Goal: Transaction & Acquisition: Purchase product/service

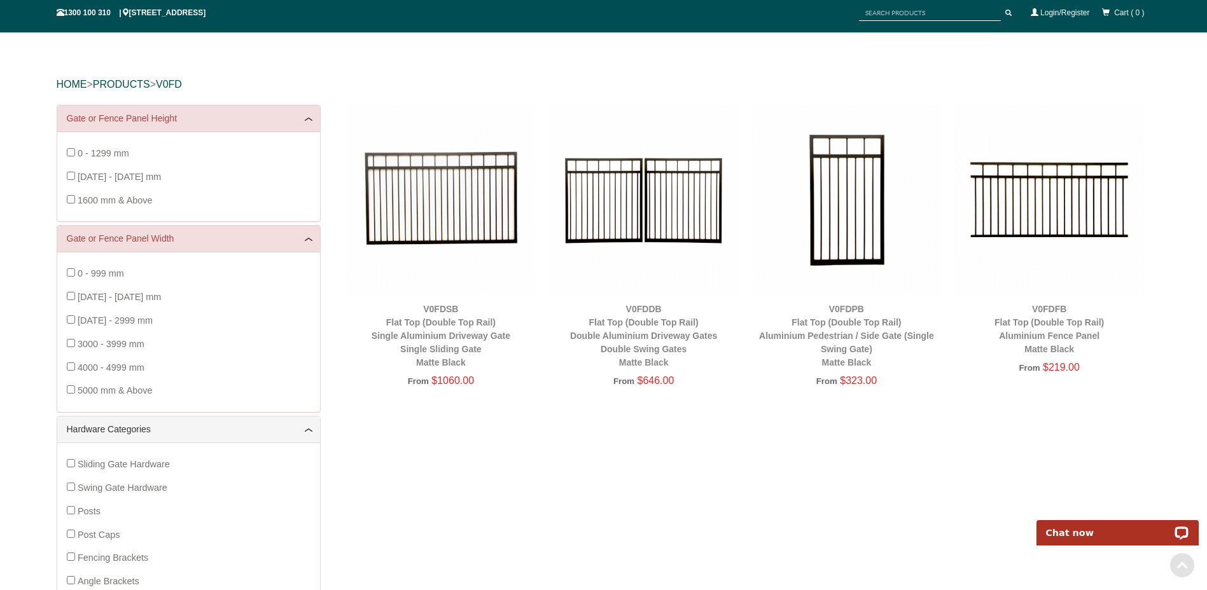
scroll to position [95, 0]
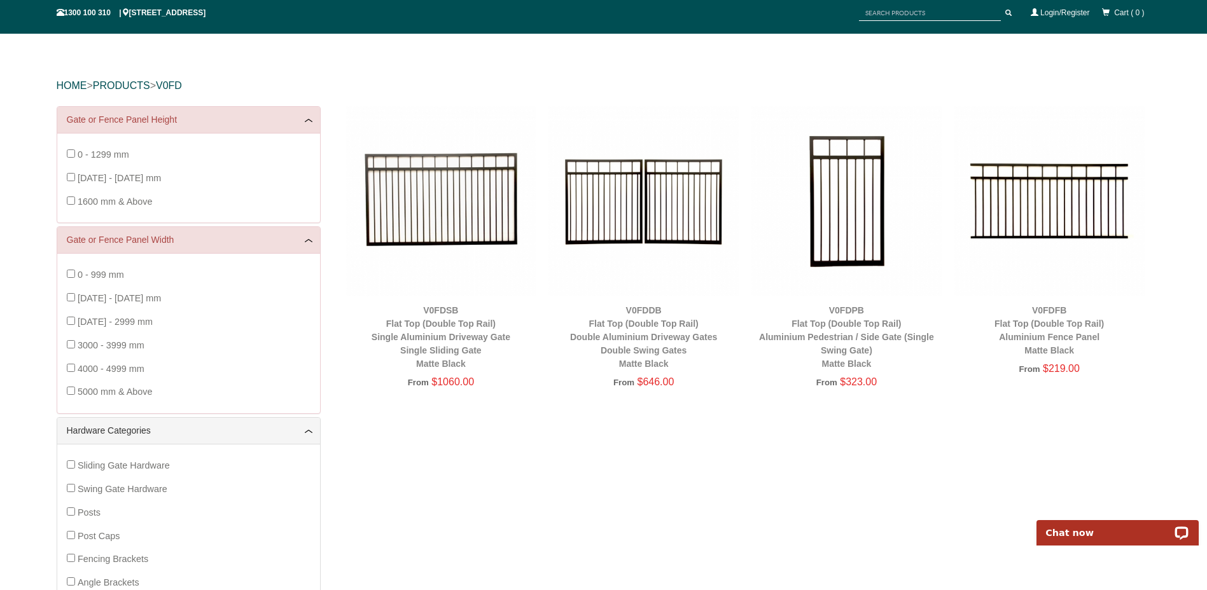
drag, startPoint x: 459, startPoint y: 340, endPoint x: 750, endPoint y: 439, distance: 307.7
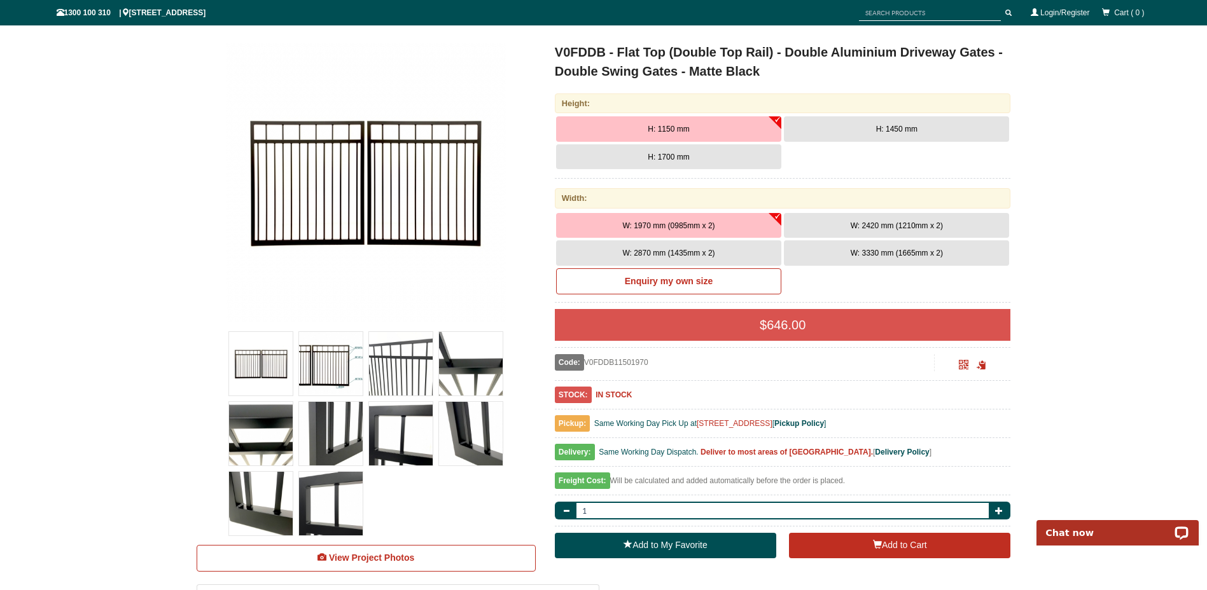
scroll to position [95, 0]
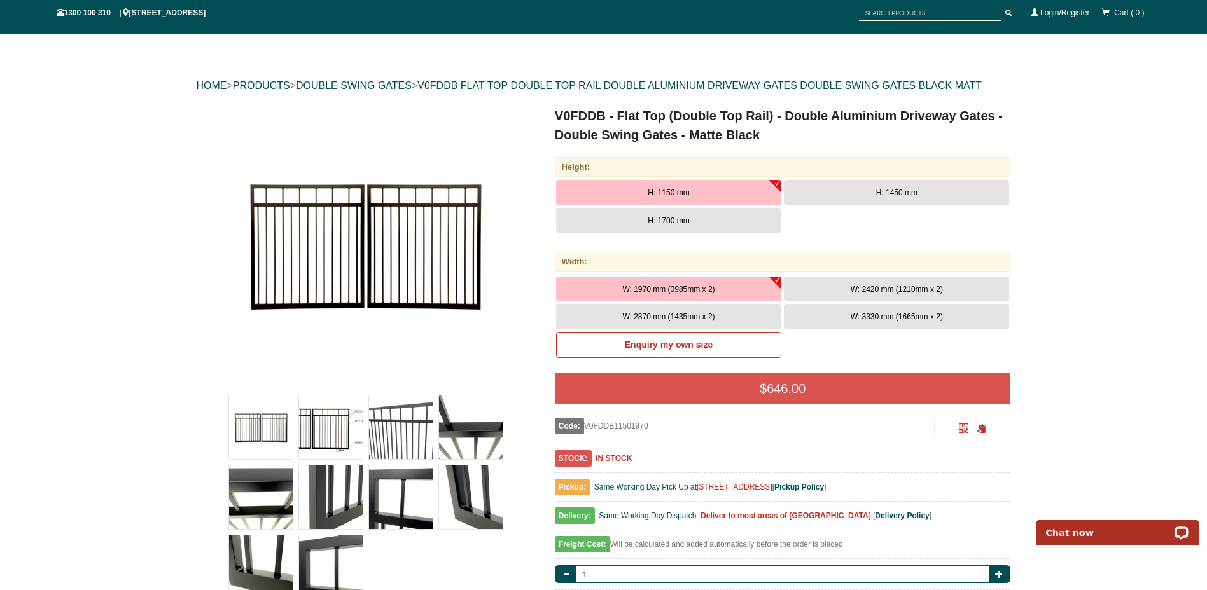
click at [695, 214] on button "H: 1700 mm" at bounding box center [668, 220] width 225 height 25
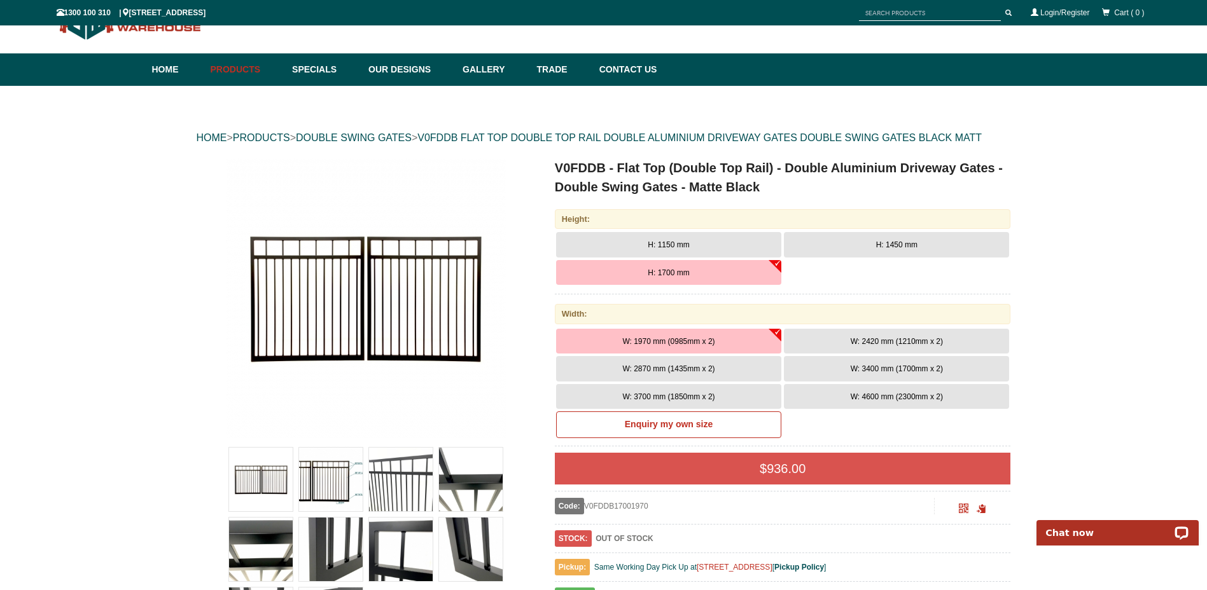
scroll to position [0, 0]
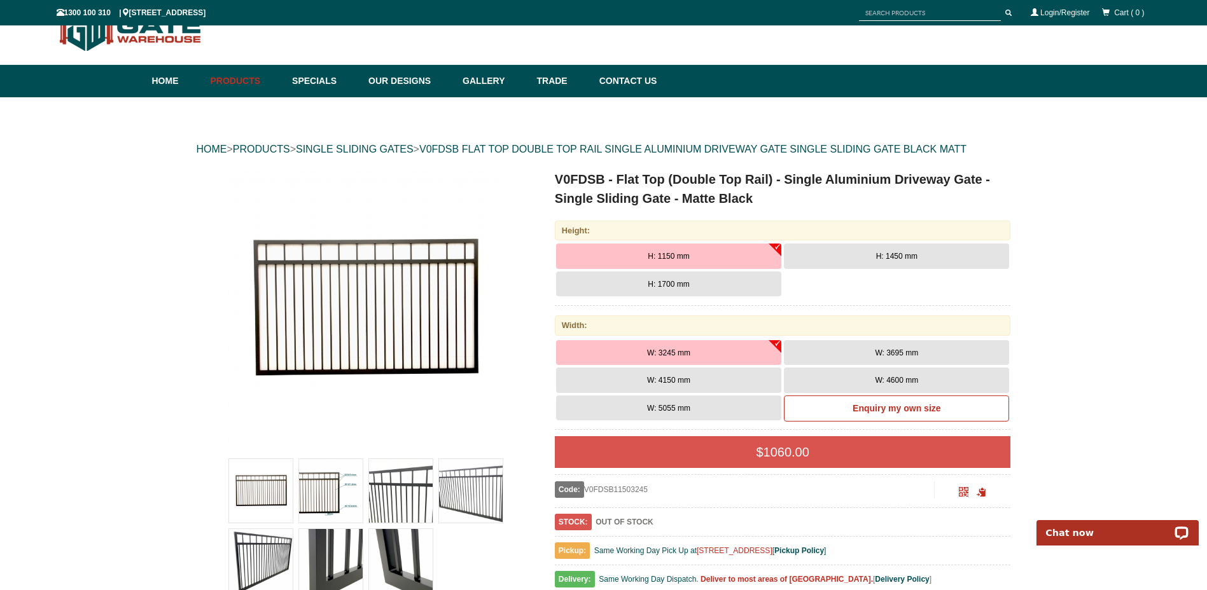
click at [725, 282] on button "H: 1700 mm" at bounding box center [668, 284] width 225 height 25
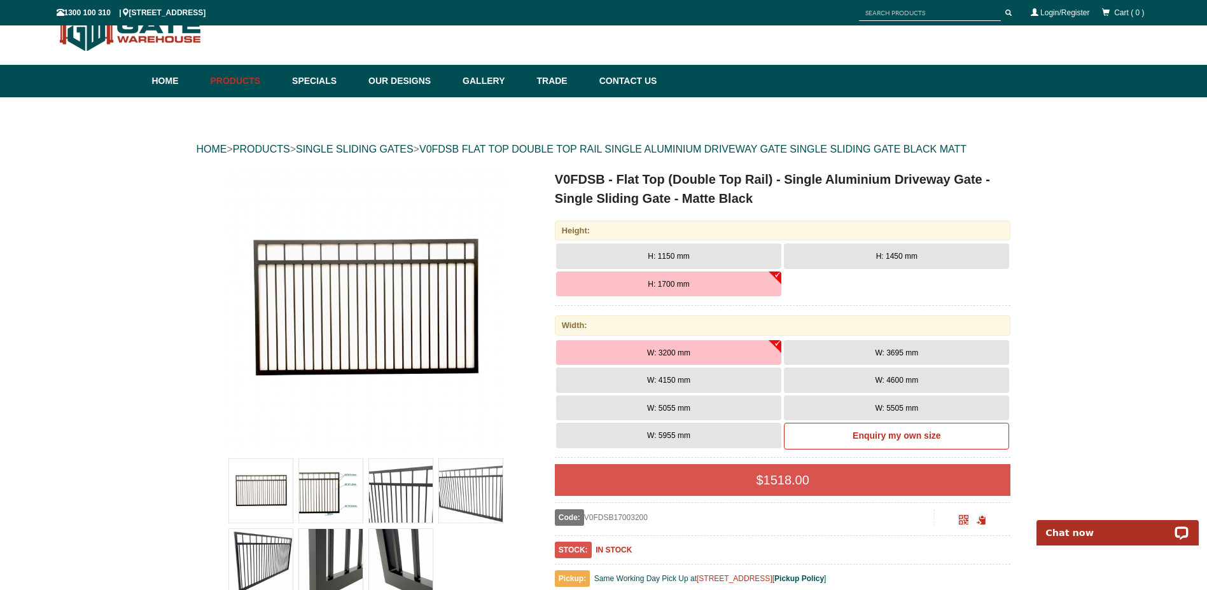
click at [689, 384] on span "W: 4150 mm" at bounding box center [668, 380] width 43 height 9
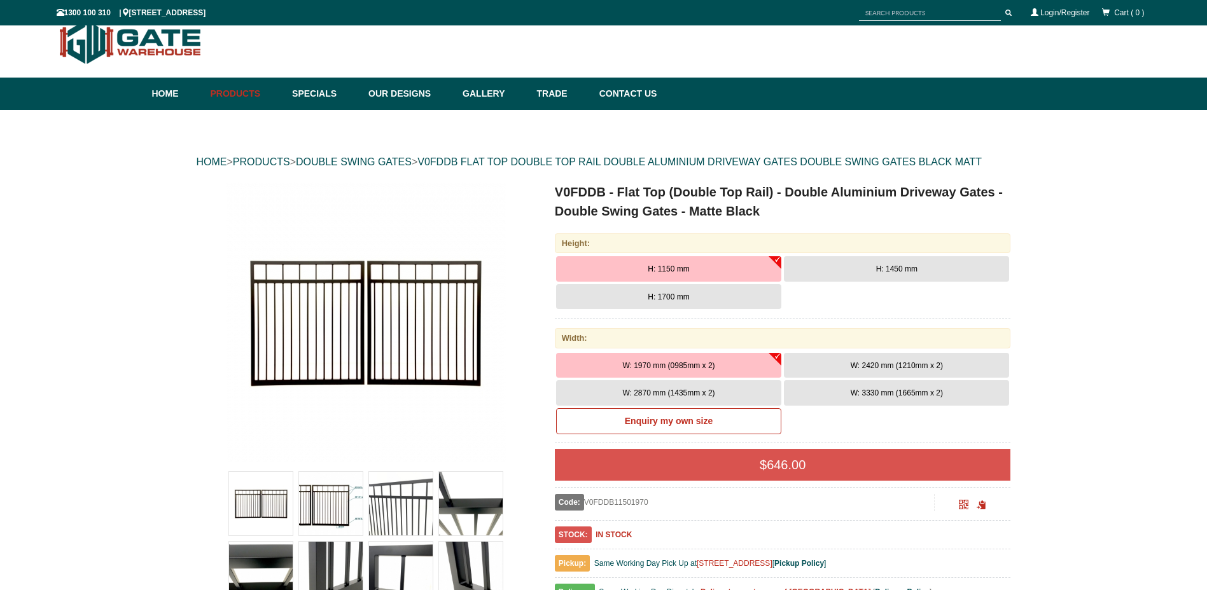
scroll to position [32, 0]
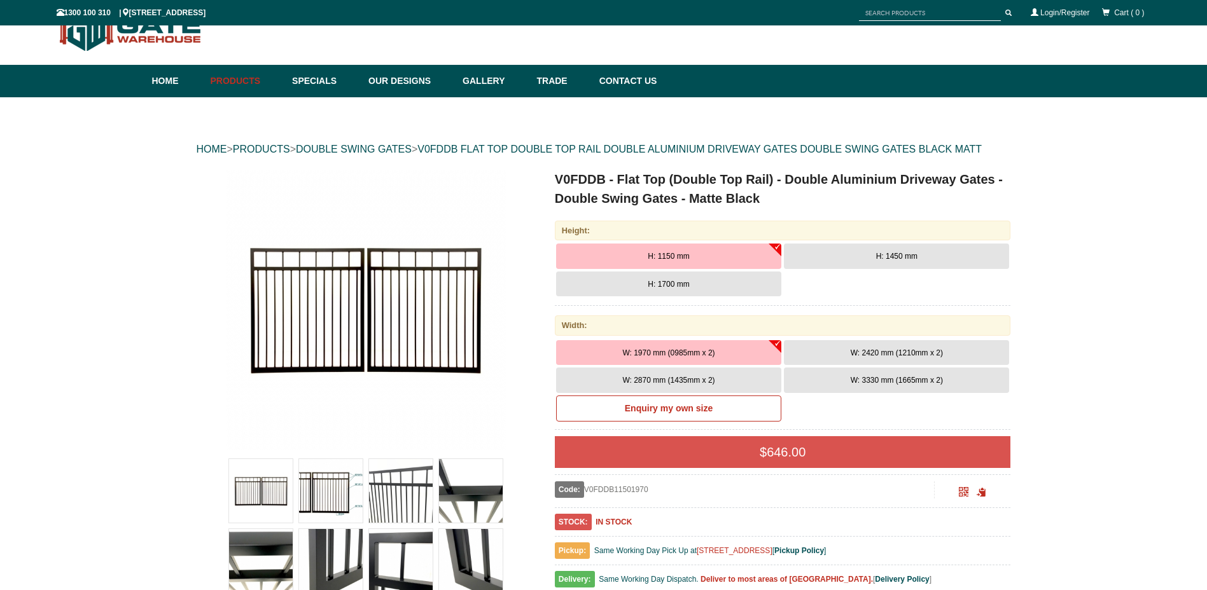
click at [666, 287] on span "H: 1700 mm" at bounding box center [667, 284] width 41 height 9
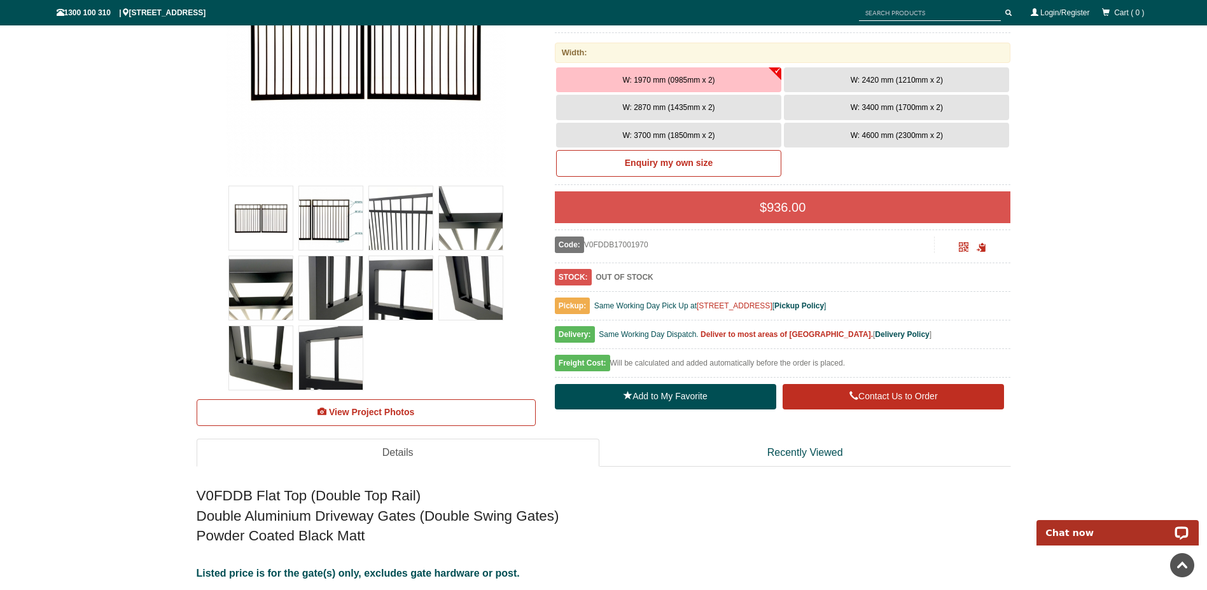
scroll to position [95, 0]
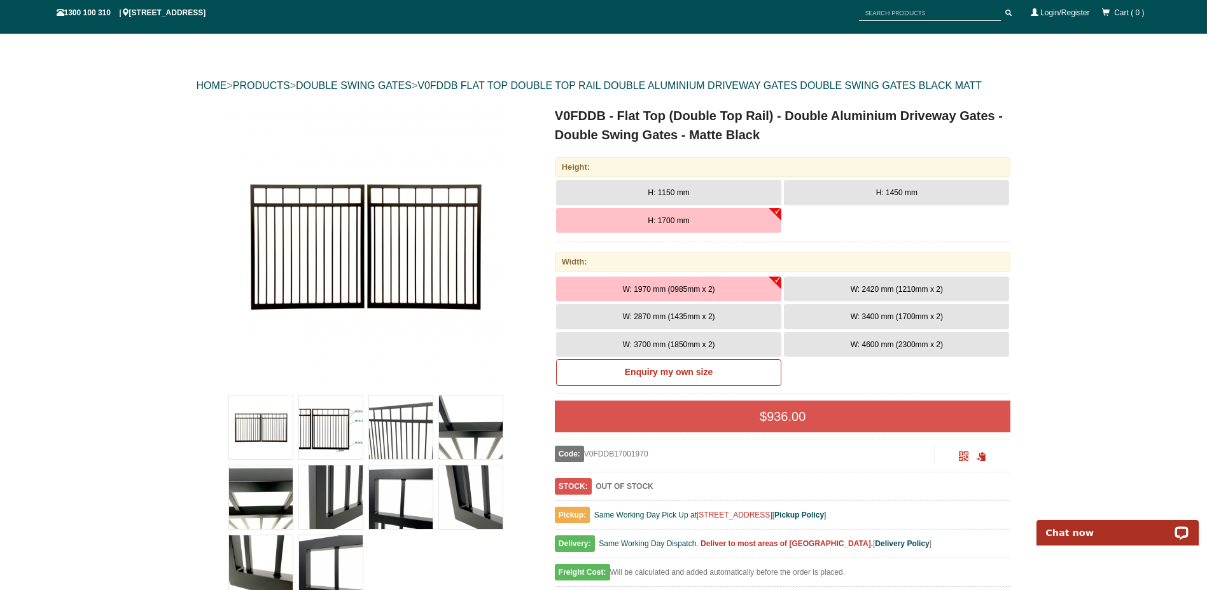
click at [911, 315] on span "W: 3400 mm (1700mm x 2)" at bounding box center [896, 316] width 92 height 9
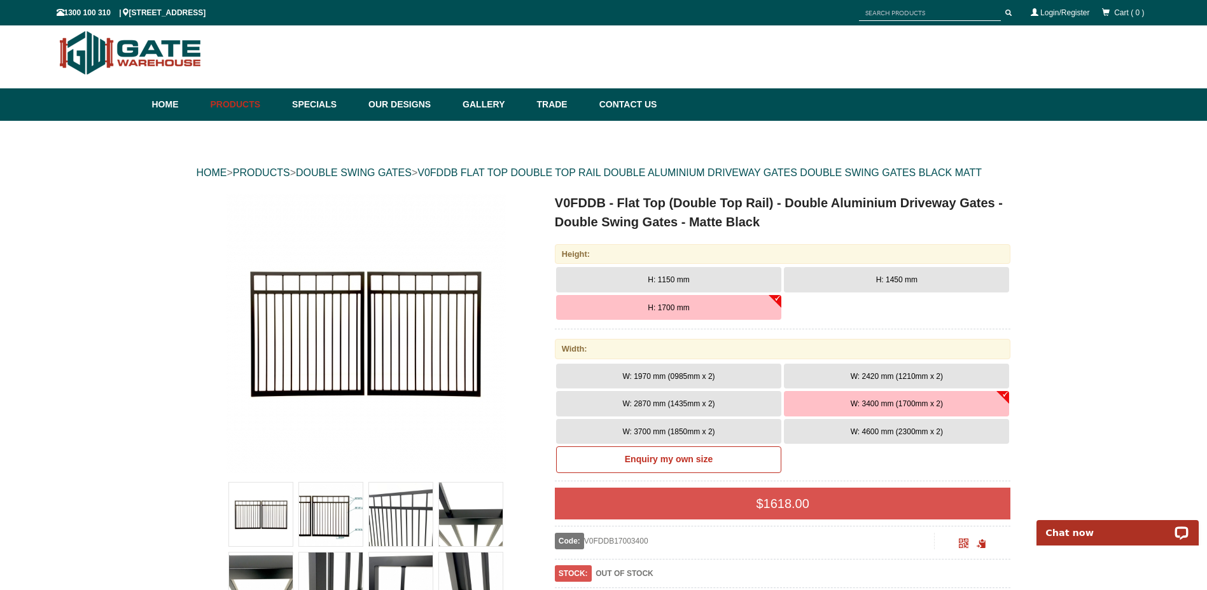
scroll to position [0, 0]
